Goal: Information Seeking & Learning: Find contact information

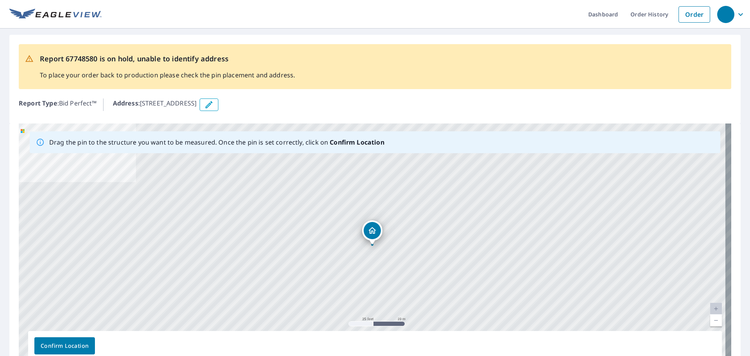
click at [65, 345] on span "Confirm Location" at bounding box center [65, 346] width 48 height 10
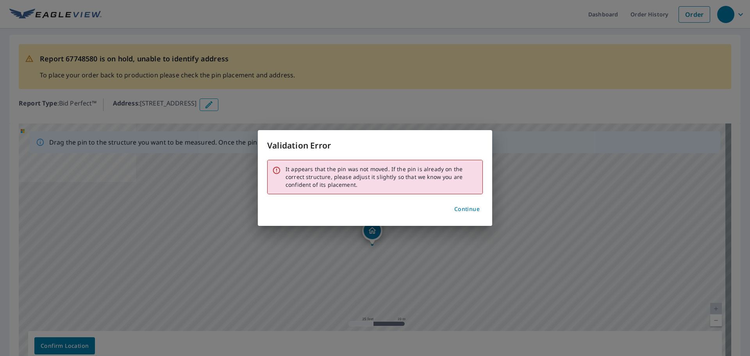
click at [466, 207] on span "Continue" at bounding box center [466, 209] width 25 height 10
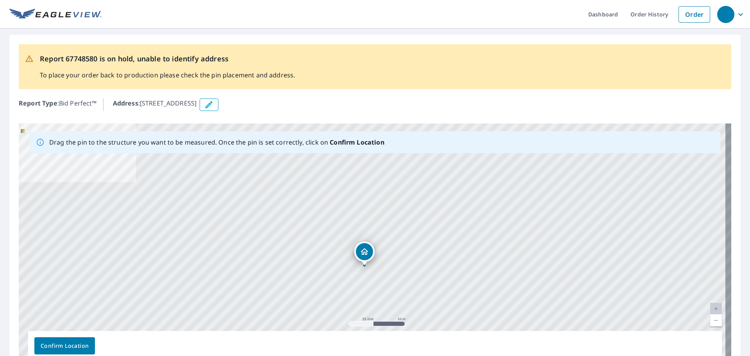
drag, startPoint x: 368, startPoint y: 232, endPoint x: 360, endPoint y: 253, distance: 22.1
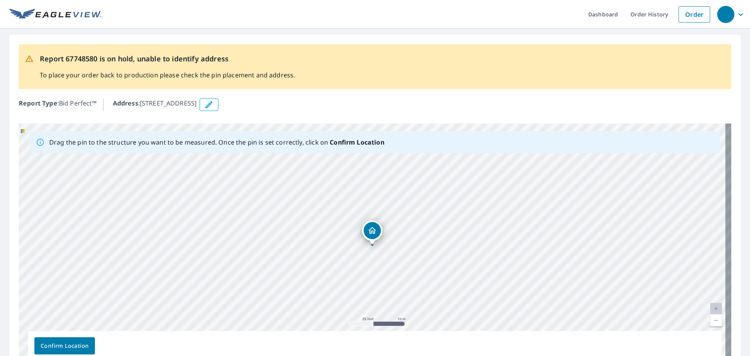
click at [56, 343] on span "Confirm Location" at bounding box center [65, 346] width 48 height 10
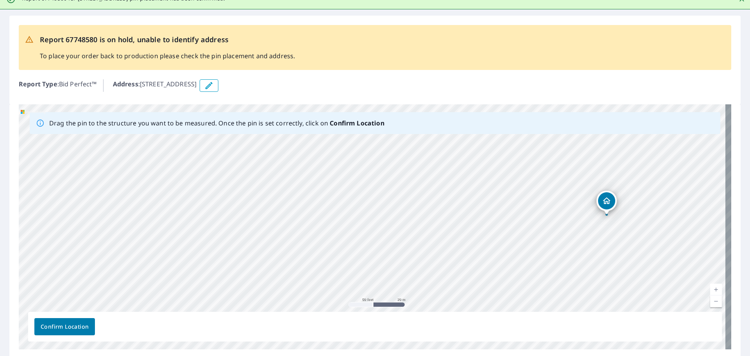
scroll to position [68, 0]
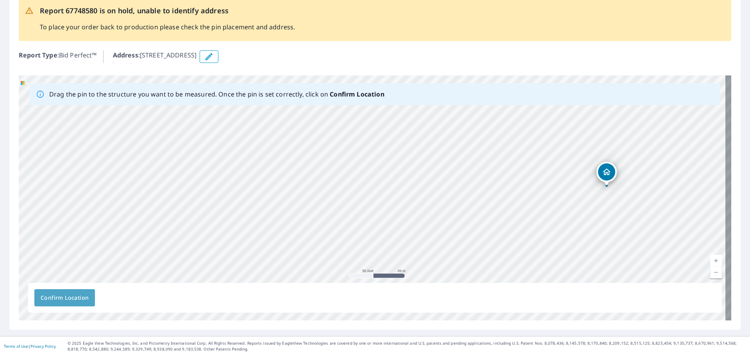
click at [59, 300] on span "Confirm Location" at bounding box center [65, 298] width 48 height 10
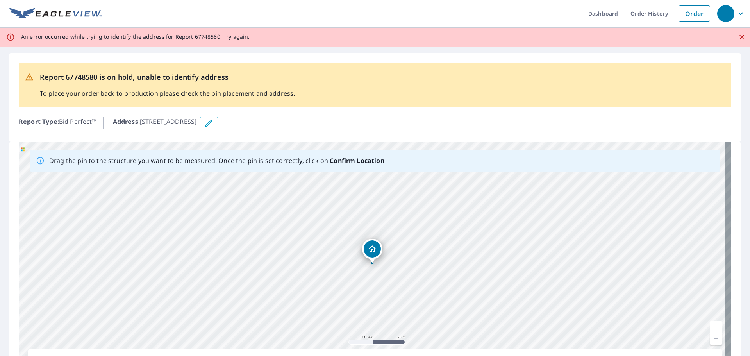
scroll to position [0, 0]
click at [738, 38] on icon "Close" at bounding box center [742, 38] width 8 height 8
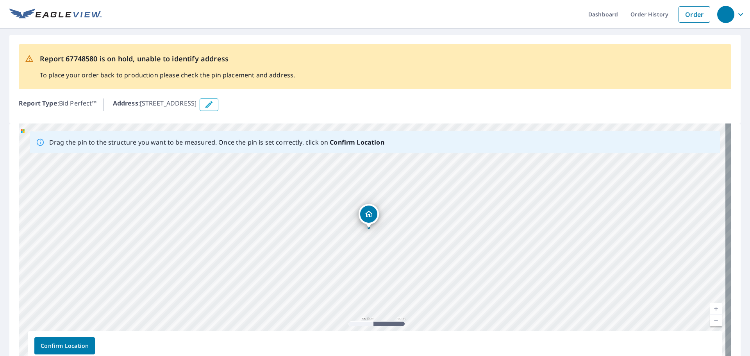
drag, startPoint x: 374, startPoint y: 232, endPoint x: 371, endPoint y: 215, distance: 17.2
click at [371, 215] on div "208 W Pecan St Seymour, TX 76380" at bounding box center [375, 245] width 712 height 245
click at [57, 343] on span "Confirm Location" at bounding box center [65, 346] width 48 height 10
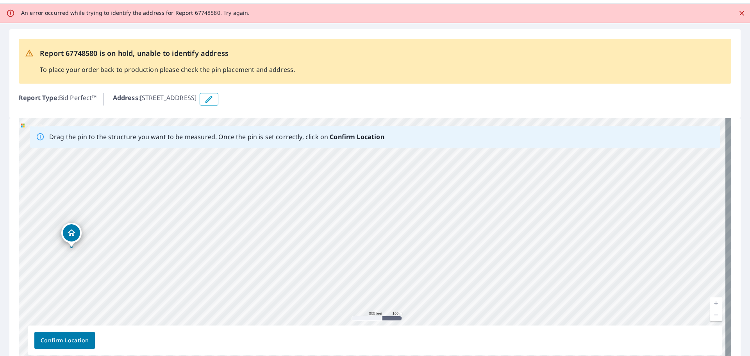
scroll to position [67, 0]
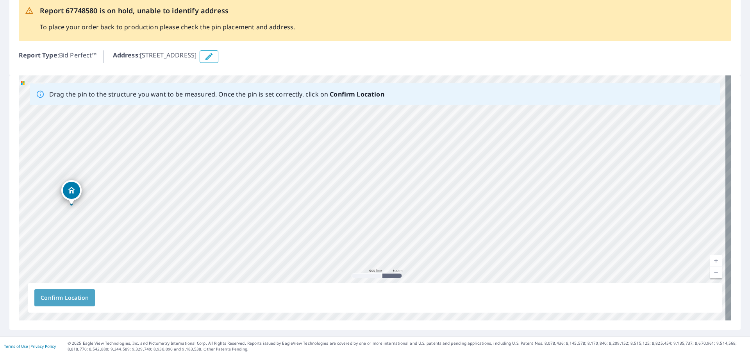
click at [60, 298] on span "Confirm Location" at bounding box center [65, 298] width 48 height 10
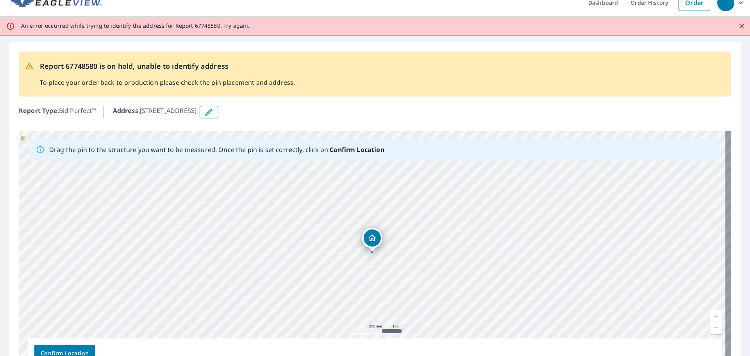
scroll to position [0, 0]
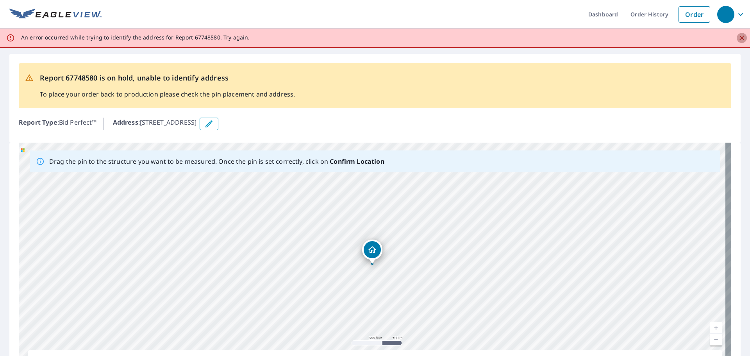
click at [739, 38] on icon "Close" at bounding box center [741, 38] width 5 height 5
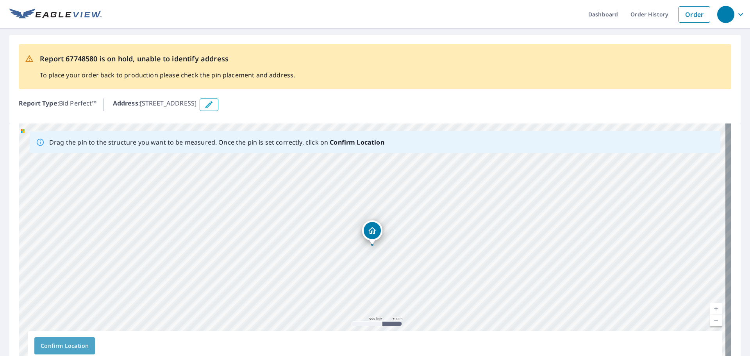
click at [61, 340] on button "Confirm Location" at bounding box center [64, 345] width 61 height 17
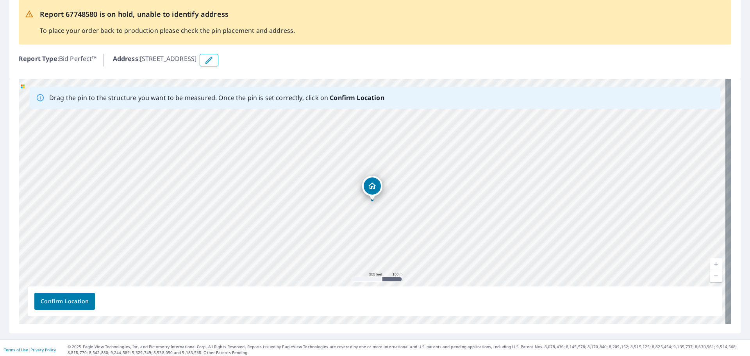
scroll to position [67, 0]
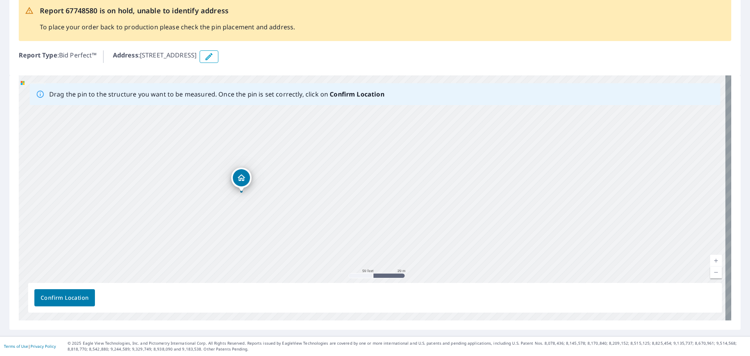
drag, startPoint x: 242, startPoint y: 201, endPoint x: 474, endPoint y: 217, distance: 232.5
click at [474, 217] on div "208 W Pecan St Seymour, TX 76380" at bounding box center [375, 197] width 712 height 245
drag, startPoint x: 292, startPoint y: 182, endPoint x: 296, endPoint y: 199, distance: 17.3
click at [296, 199] on div "208 W Pecan St Seymour, TX 76380" at bounding box center [375, 197] width 712 height 245
click at [54, 296] on span "Confirm Location" at bounding box center [65, 298] width 48 height 10
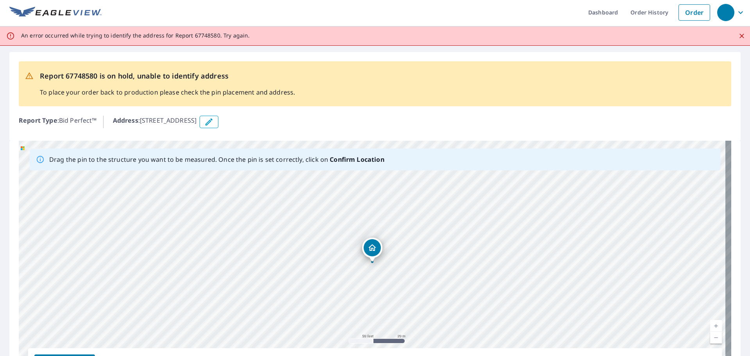
scroll to position [1, 0]
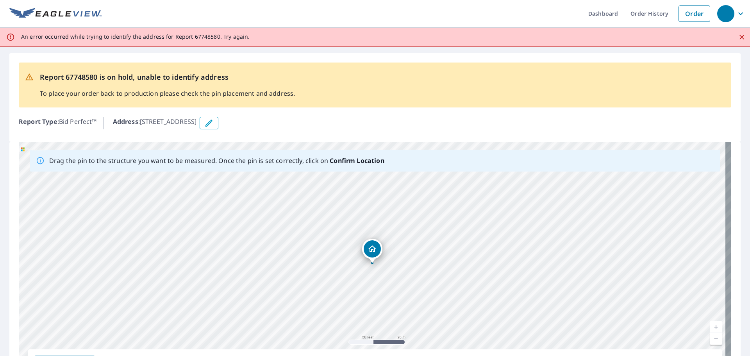
click at [738, 13] on icon "button" at bounding box center [740, 13] width 5 height 3
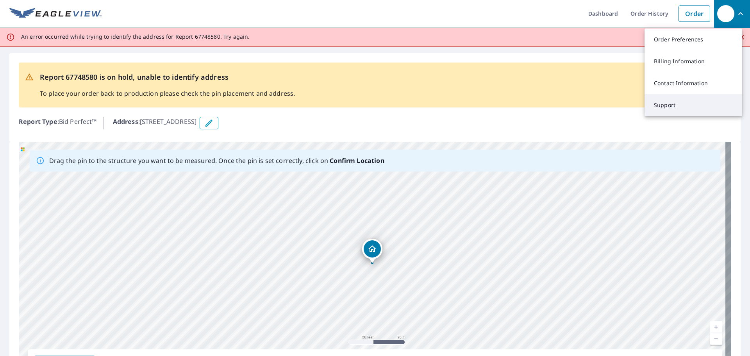
click at [660, 105] on link "Support" at bounding box center [693, 105] width 98 height 22
